Goal: Navigation & Orientation: Find specific page/section

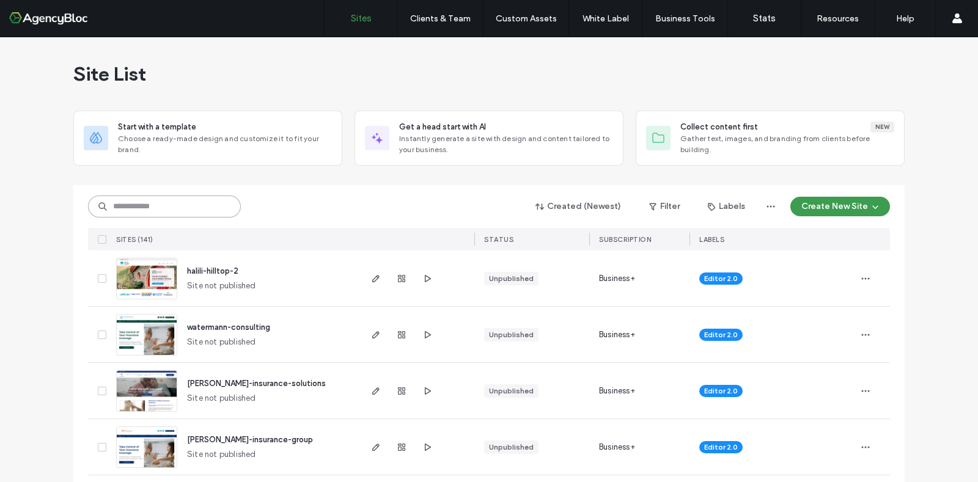
click at [146, 207] on input at bounding box center [164, 207] width 153 height 22
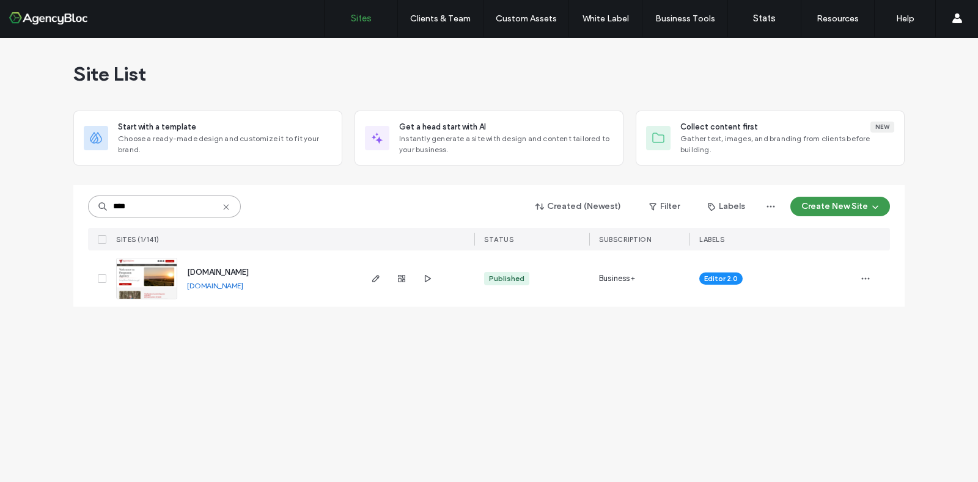
type input "****"
click at [160, 282] on img at bounding box center [147, 300] width 60 height 83
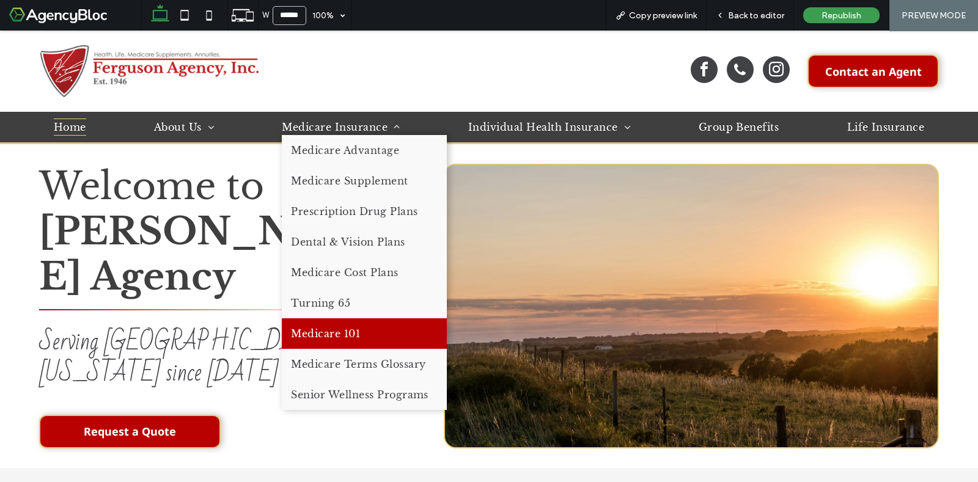
click at [336, 339] on span "Medicare 101" at bounding box center [325, 334] width 69 height 12
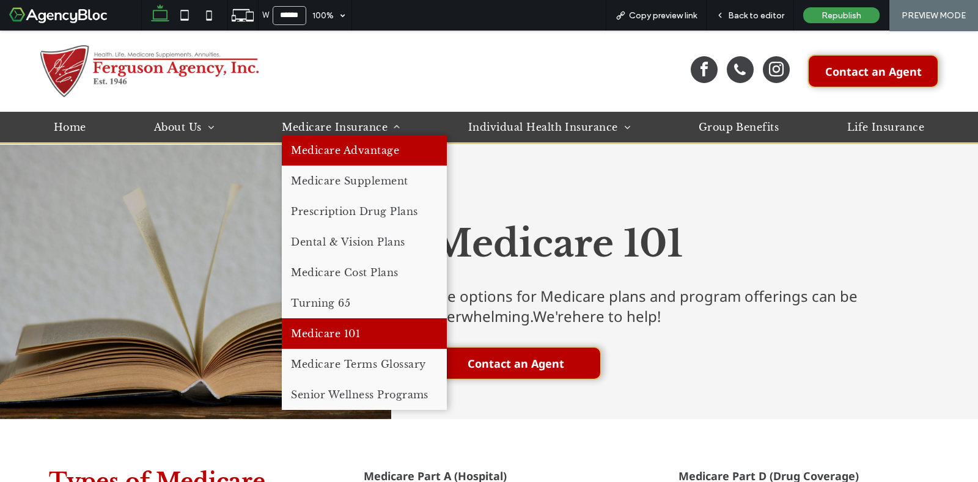
click at [379, 159] on link "Medicare Advantage" at bounding box center [364, 150] width 165 height 31
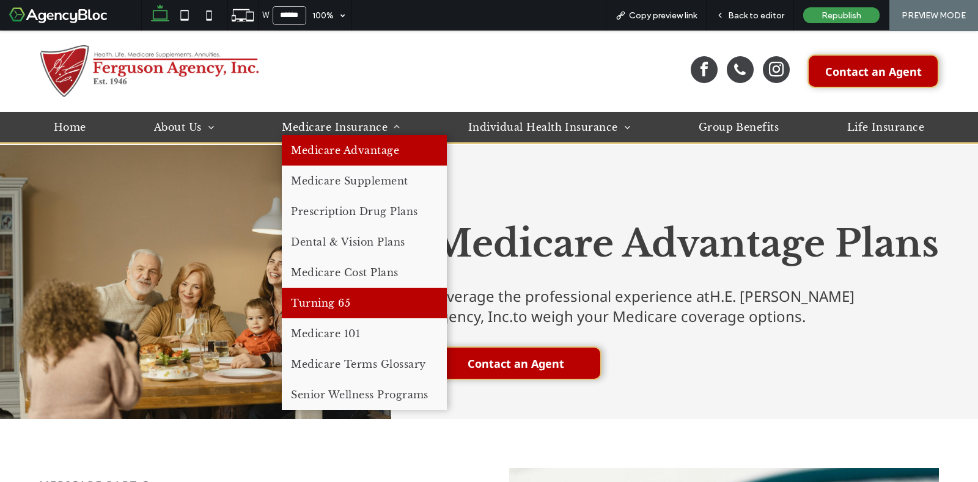
click at [353, 302] on link "Turning 65" at bounding box center [364, 303] width 165 height 31
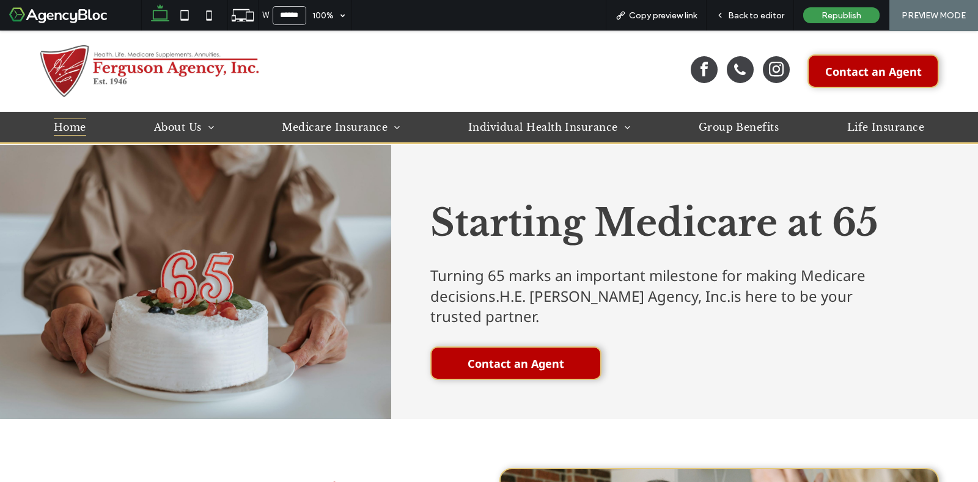
click at [83, 130] on span "Home" at bounding box center [70, 127] width 32 height 17
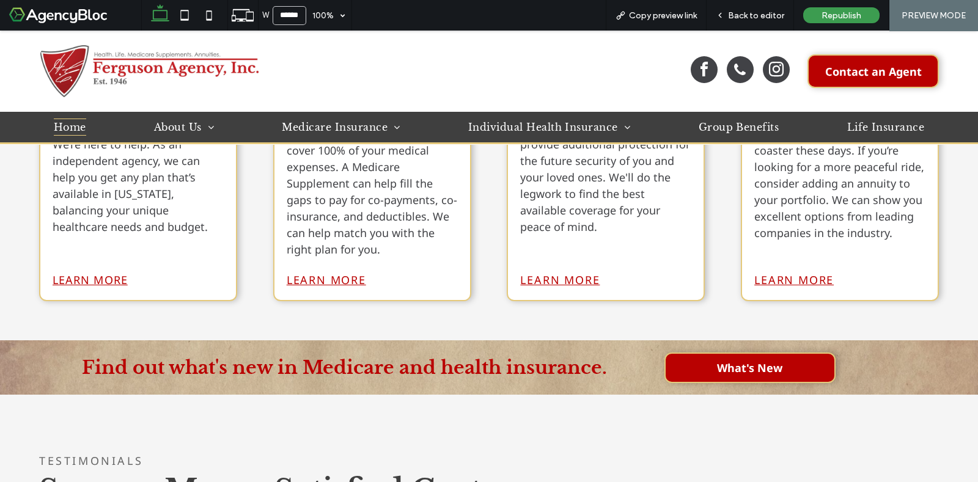
scroll to position [1069, 0]
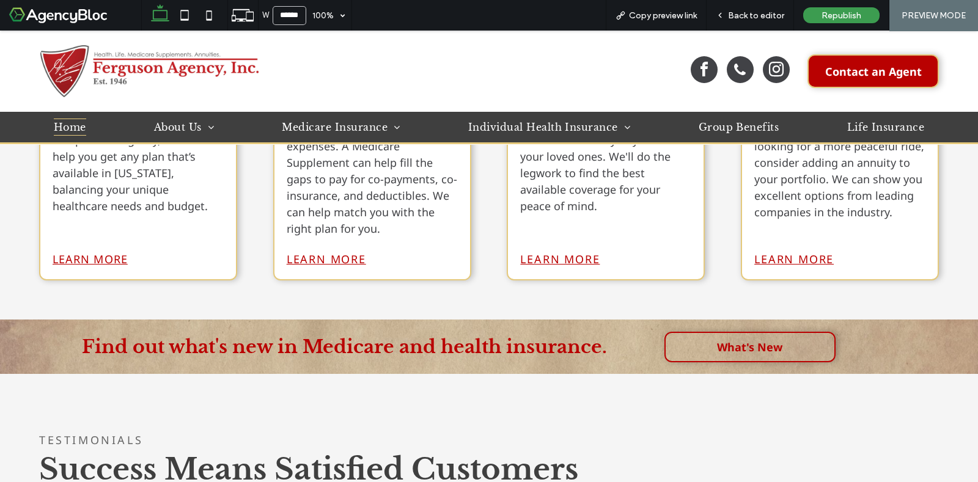
click at [740, 340] on span "What's New" at bounding box center [749, 347] width 65 height 15
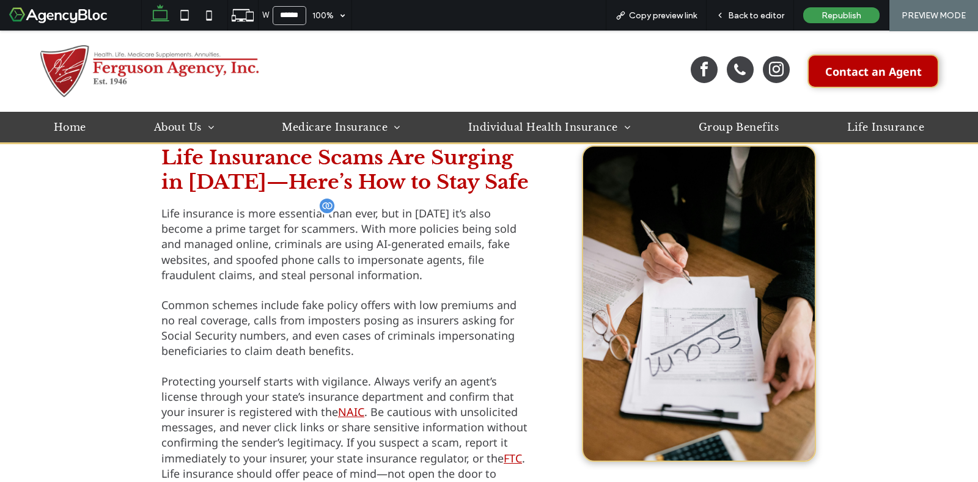
scroll to position [841, 0]
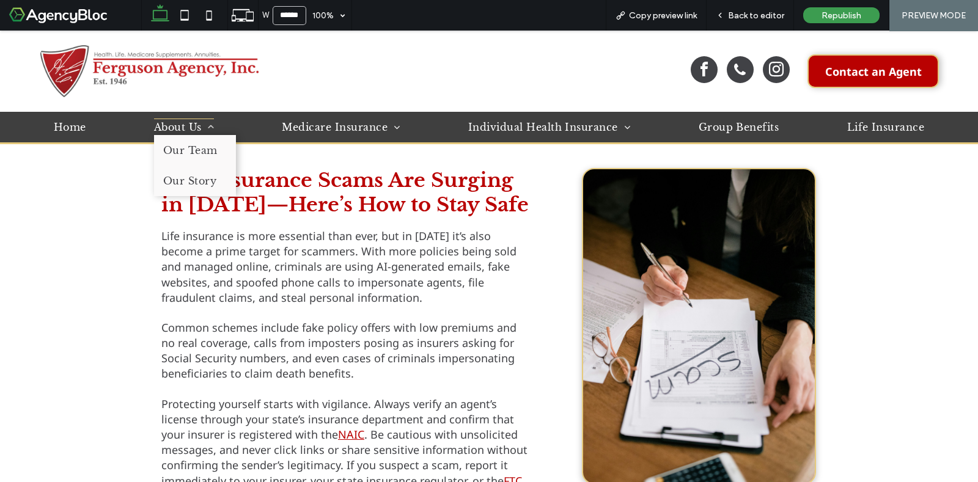
click at [182, 117] on link "About Us" at bounding box center [184, 127] width 78 height 31
click at [186, 126] on span "About Us" at bounding box center [184, 127] width 60 height 17
click at [188, 149] on span "Our Team" at bounding box center [190, 150] width 54 height 12
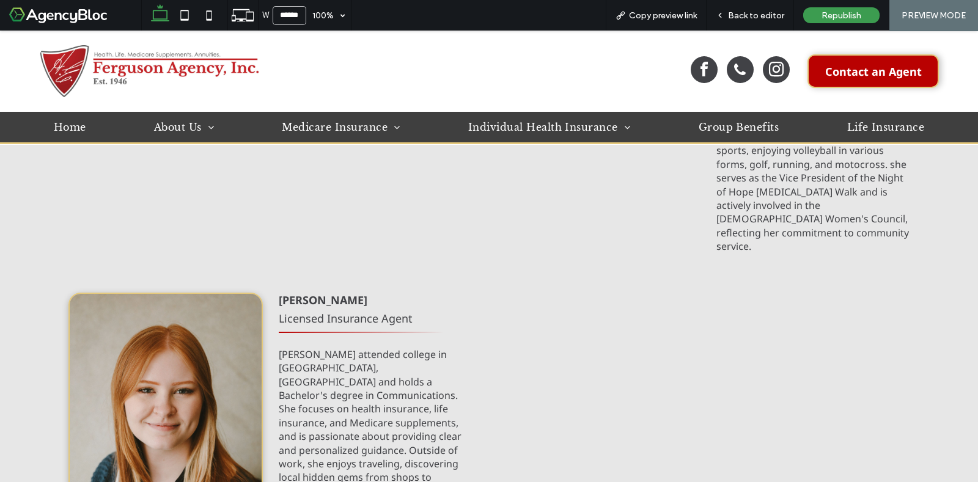
scroll to position [1146, 0]
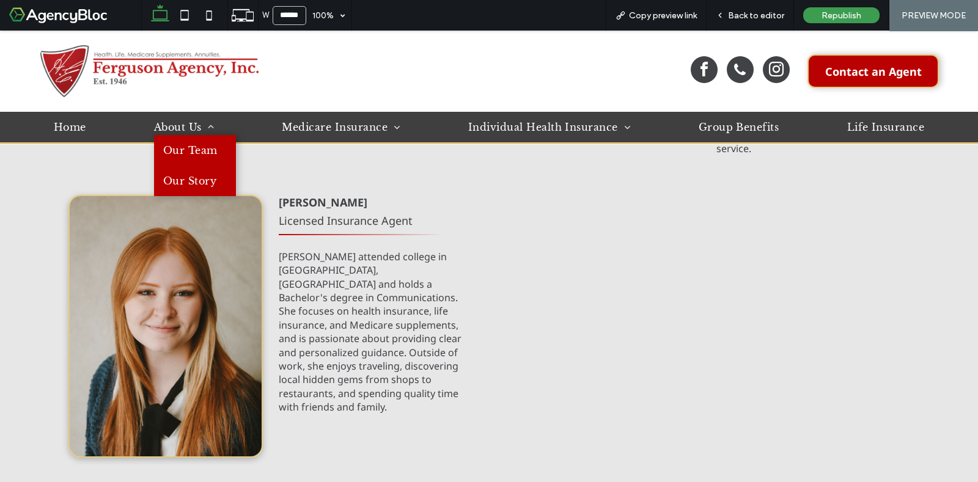
click at [207, 175] on span "Our Story" at bounding box center [189, 181] width 53 height 12
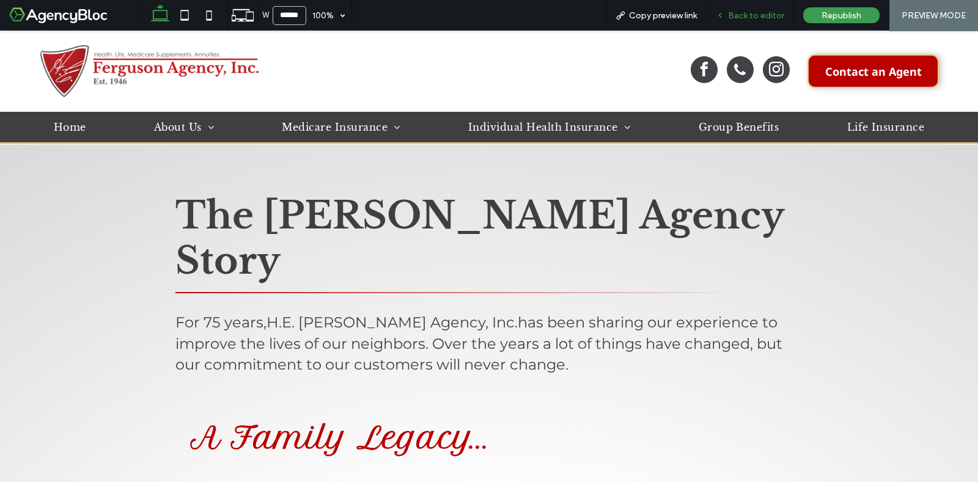
click at [735, 13] on span "Back to editor" at bounding box center [756, 15] width 56 height 10
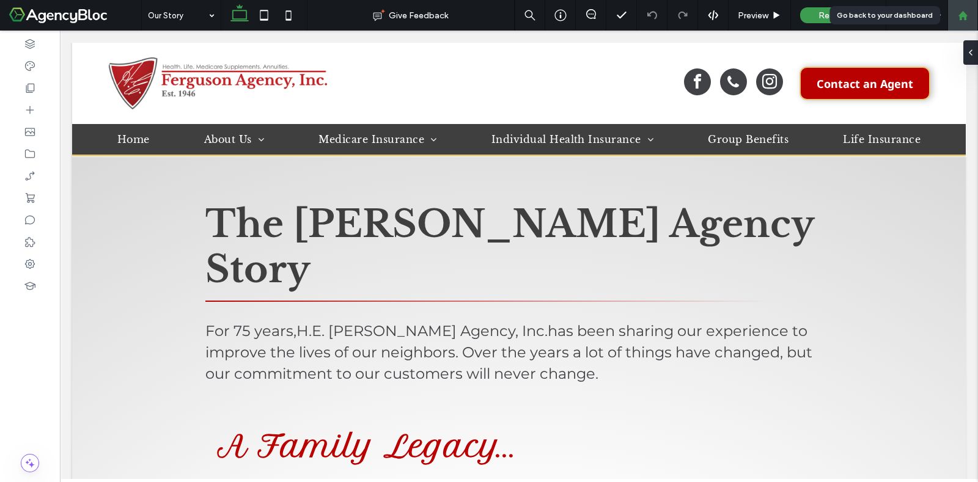
click at [962, 20] on icon at bounding box center [963, 15] width 10 height 10
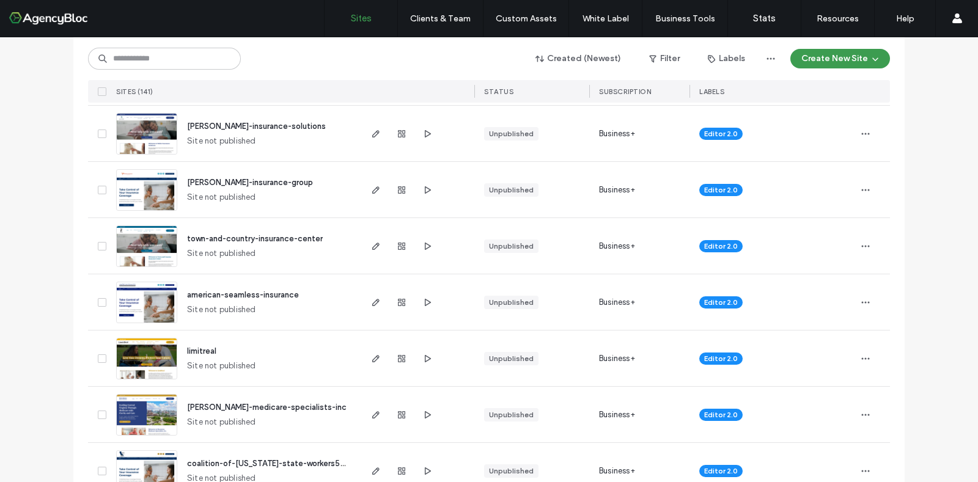
scroll to position [229, 0]
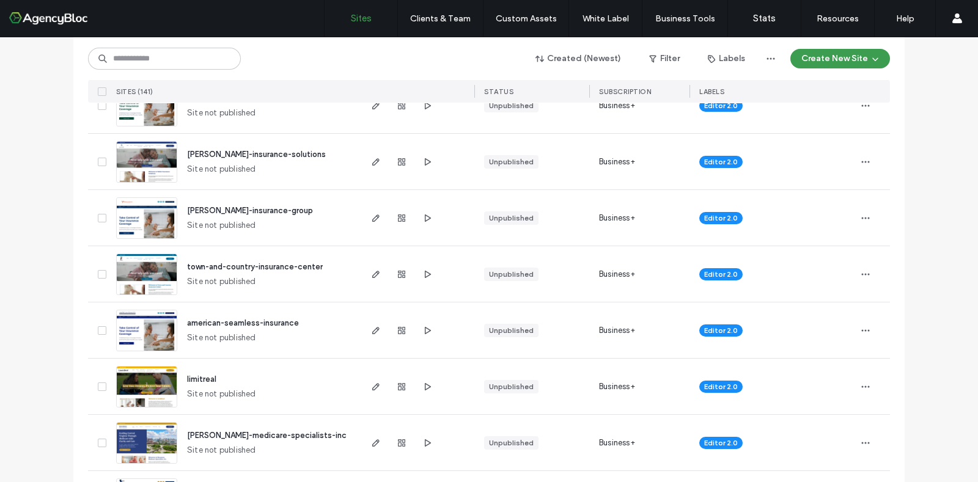
click at [150, 265] on img at bounding box center [147, 295] width 60 height 83
